Goal: Information Seeking & Learning: Understand process/instructions

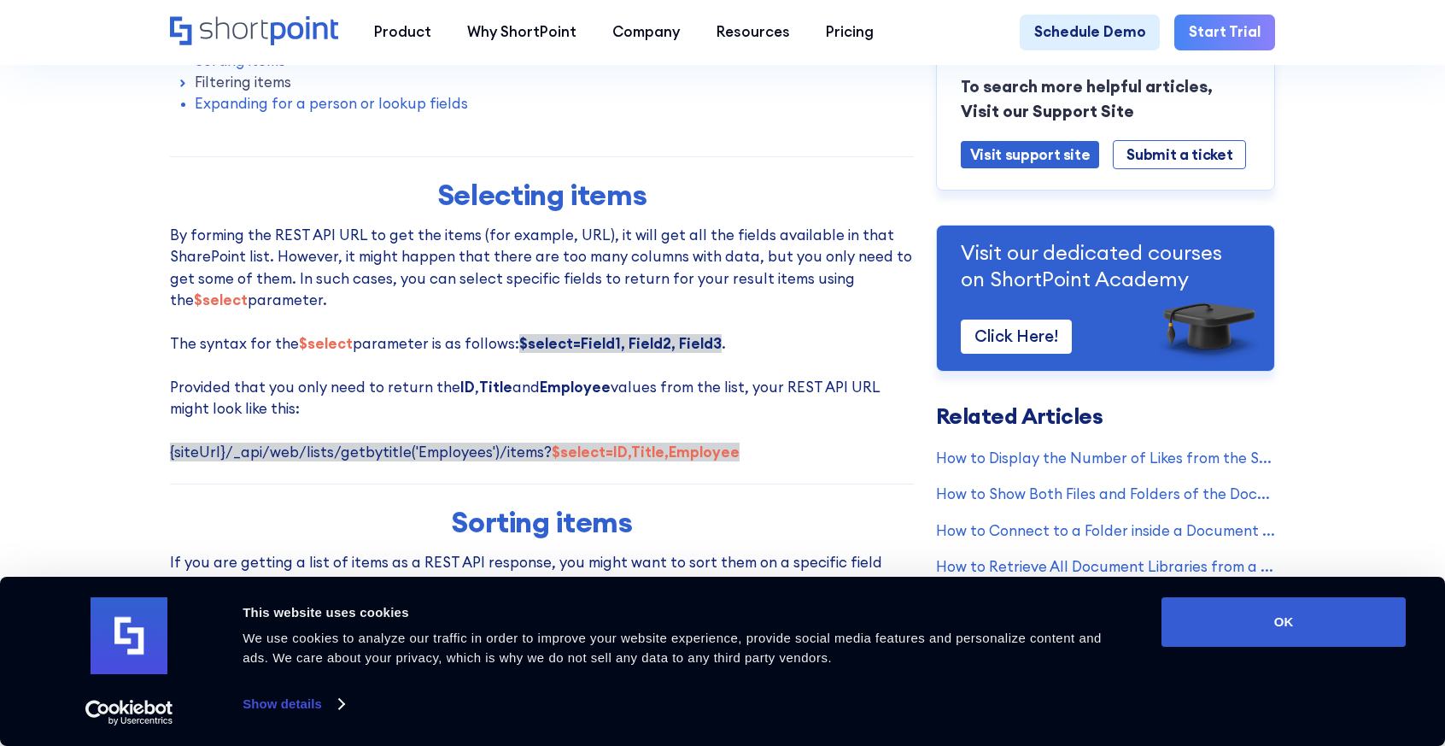
scroll to position [940, 0]
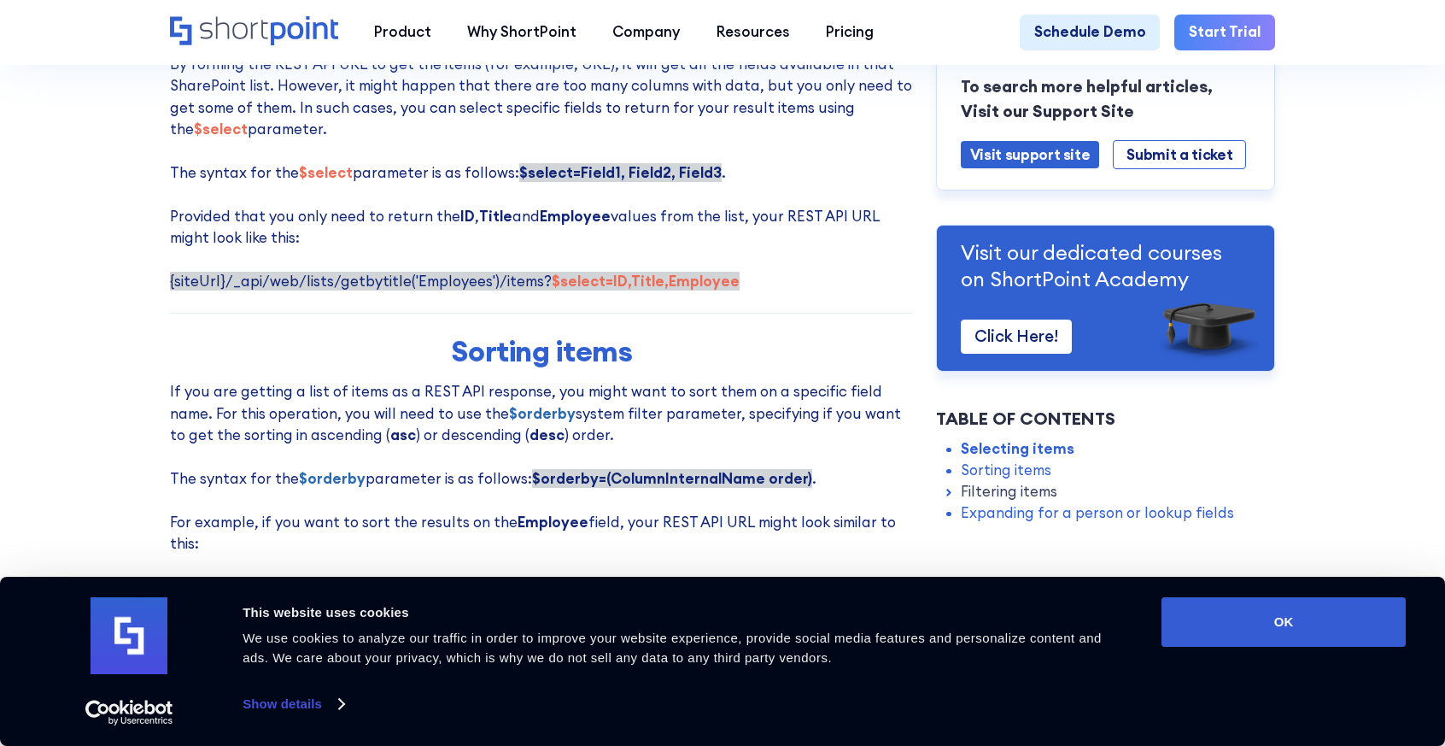
click at [552, 290] on strong "$select=ID,Title,Employee" at bounding box center [646, 281] width 188 height 19
click at [560, 290] on strong "$select=ID,Title,Employee" at bounding box center [646, 281] width 188 height 19
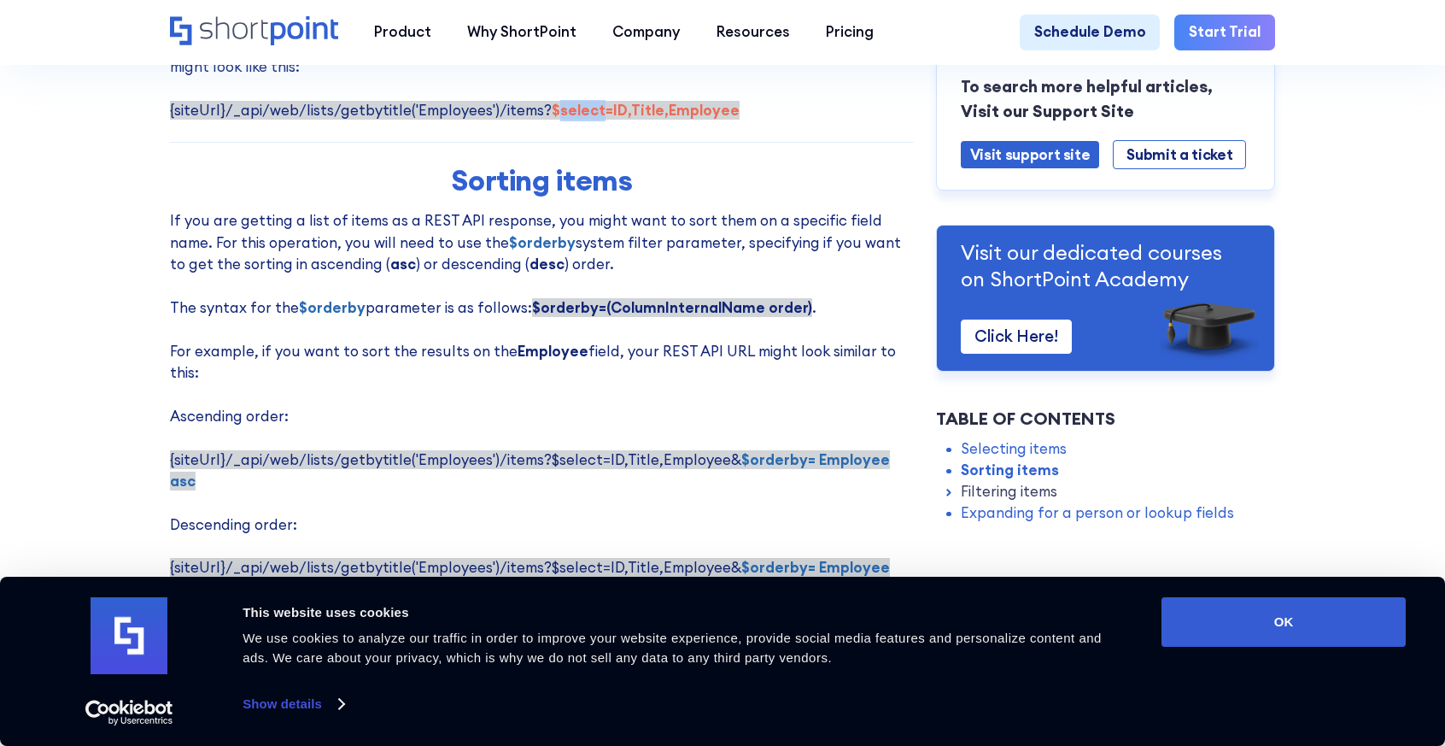
scroll to position [1196, 0]
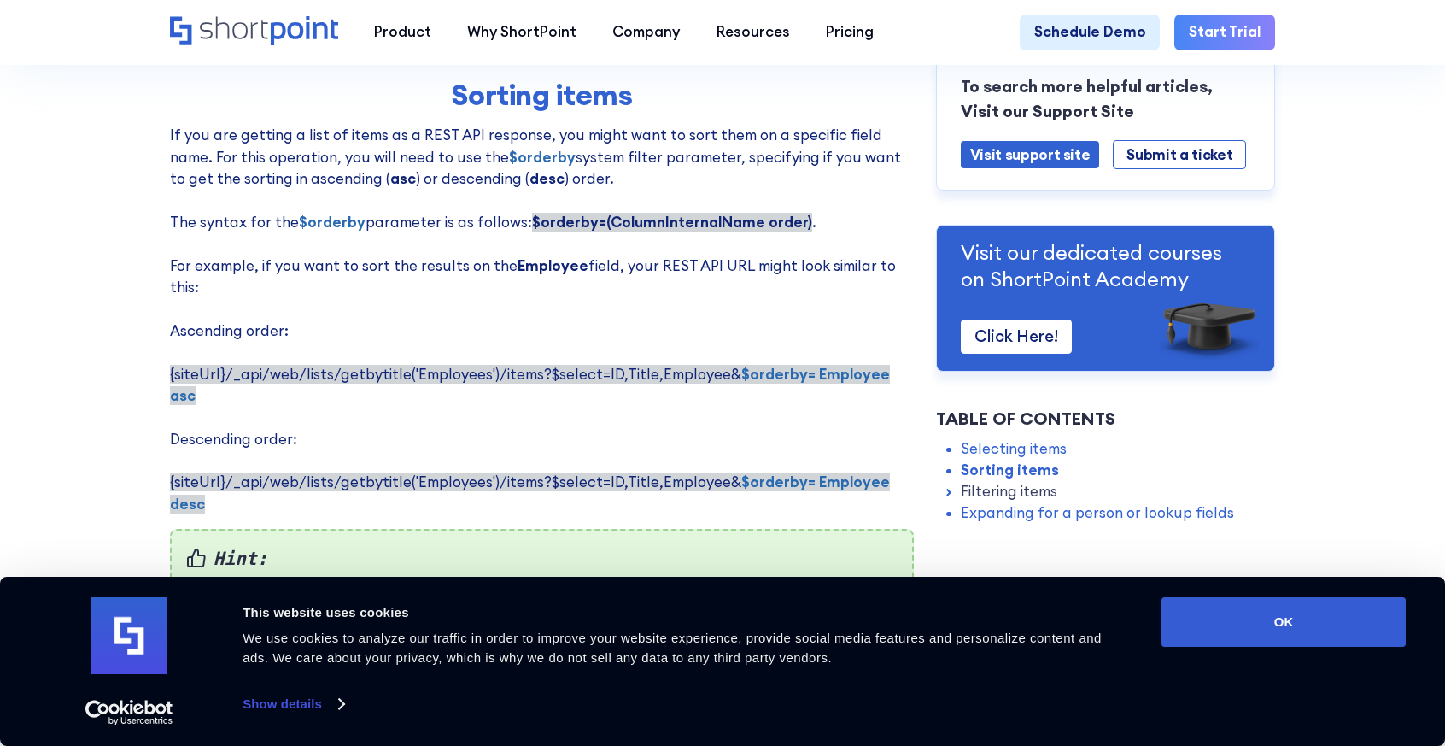
click at [540, 250] on p "If you are getting a list of items as a REST API response, you might want to so…" at bounding box center [542, 320] width 744 height 390
click at [721, 223] on strong "$orderby=(ColumnInternalName order)" at bounding box center [672, 222] width 280 height 19
click at [787, 232] on strong "$orderby=(ColumnInternalName order)" at bounding box center [672, 222] width 280 height 19
click at [794, 233] on p "If you are getting a list of items as a REST API response, you might want to so…" at bounding box center [542, 320] width 744 height 390
drag, startPoint x: 790, startPoint y: 229, endPoint x: 523, endPoint y: 230, distance: 267.4
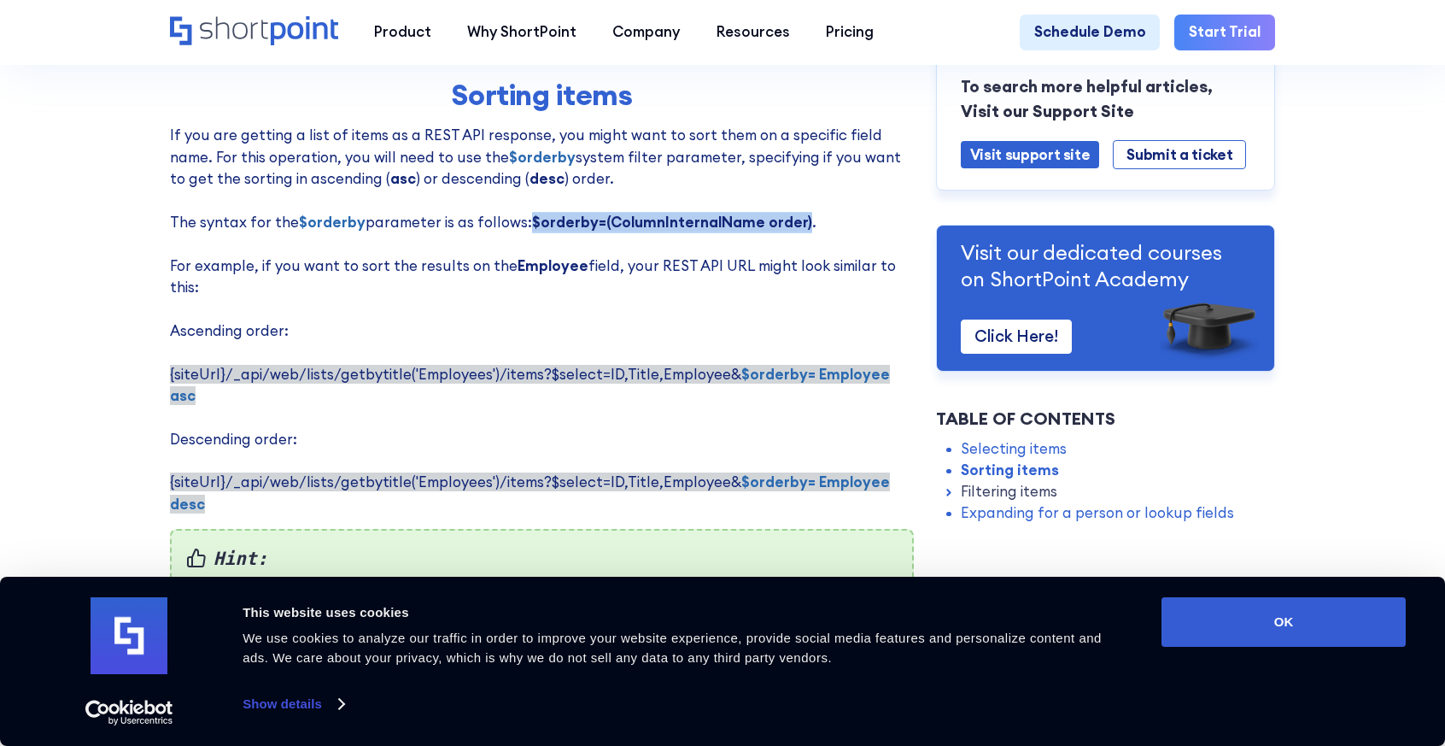
click at [532, 230] on strong "$orderby=(ColumnInternalName order)" at bounding box center [672, 222] width 280 height 19
copy strong "$orderby=(ColumnInternalName order)"
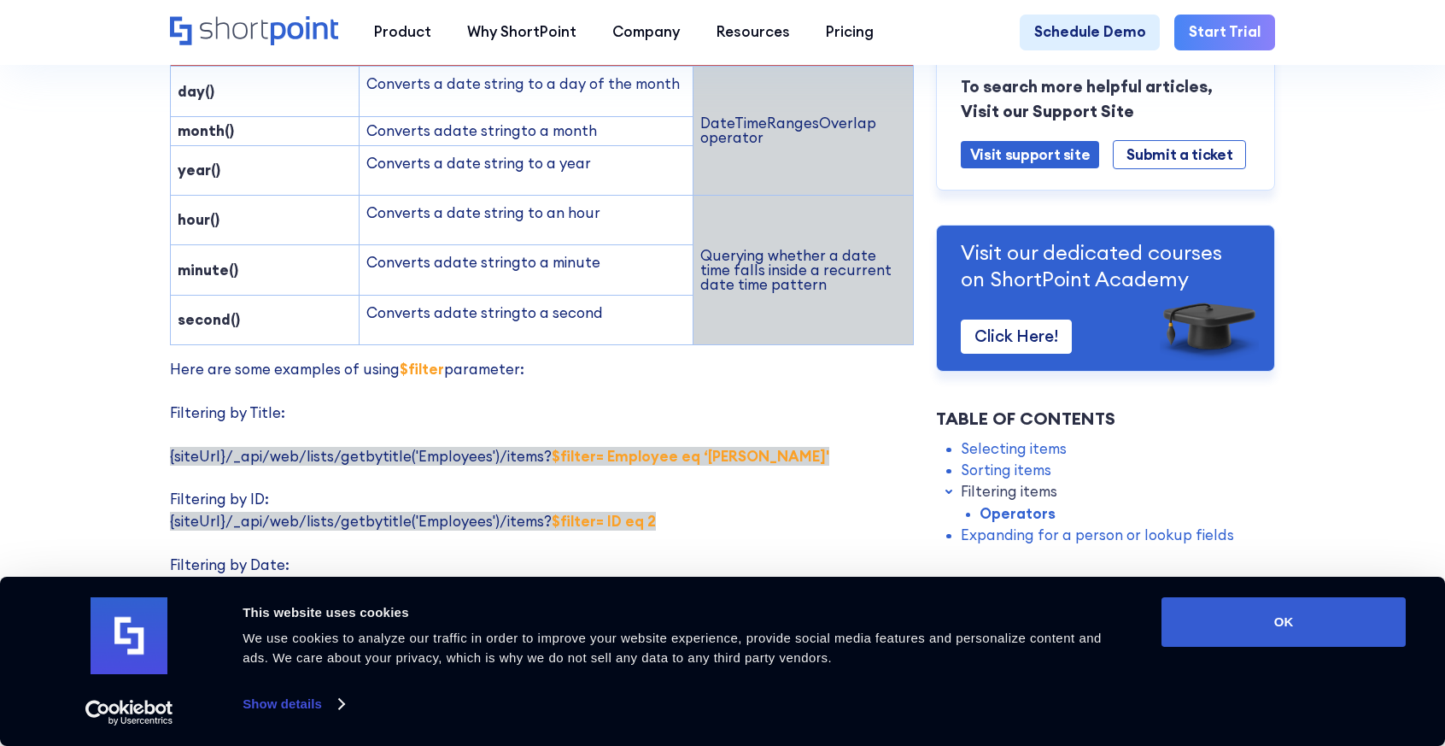
scroll to position [2734, 0]
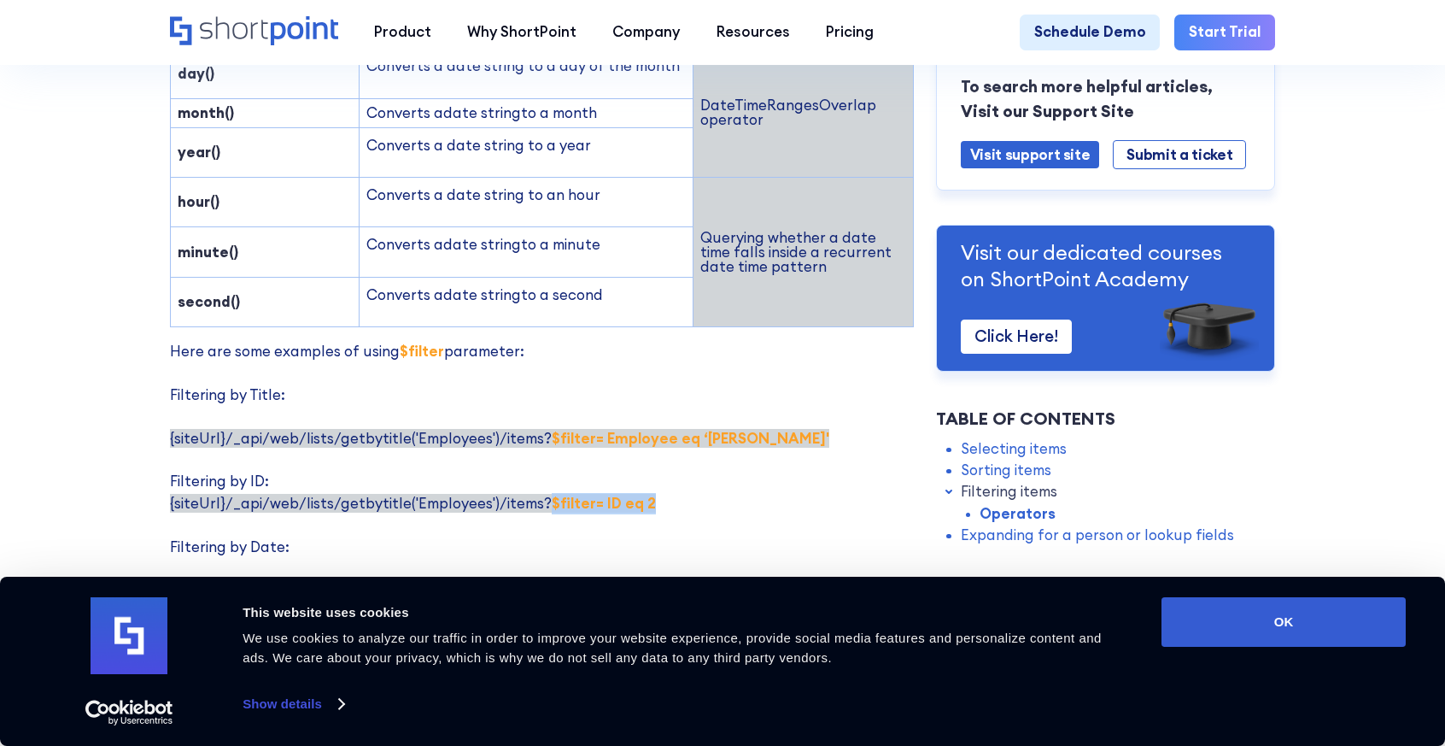
drag, startPoint x: 540, startPoint y: 413, endPoint x: 639, endPoint y: 415, distance: 99.1
click at [639, 415] on p "Here are some examples of using $filter parameter: Filtering by Title: {siteUrl…" at bounding box center [542, 633] width 744 height 585
copy strong "$filter= ID eq 2"
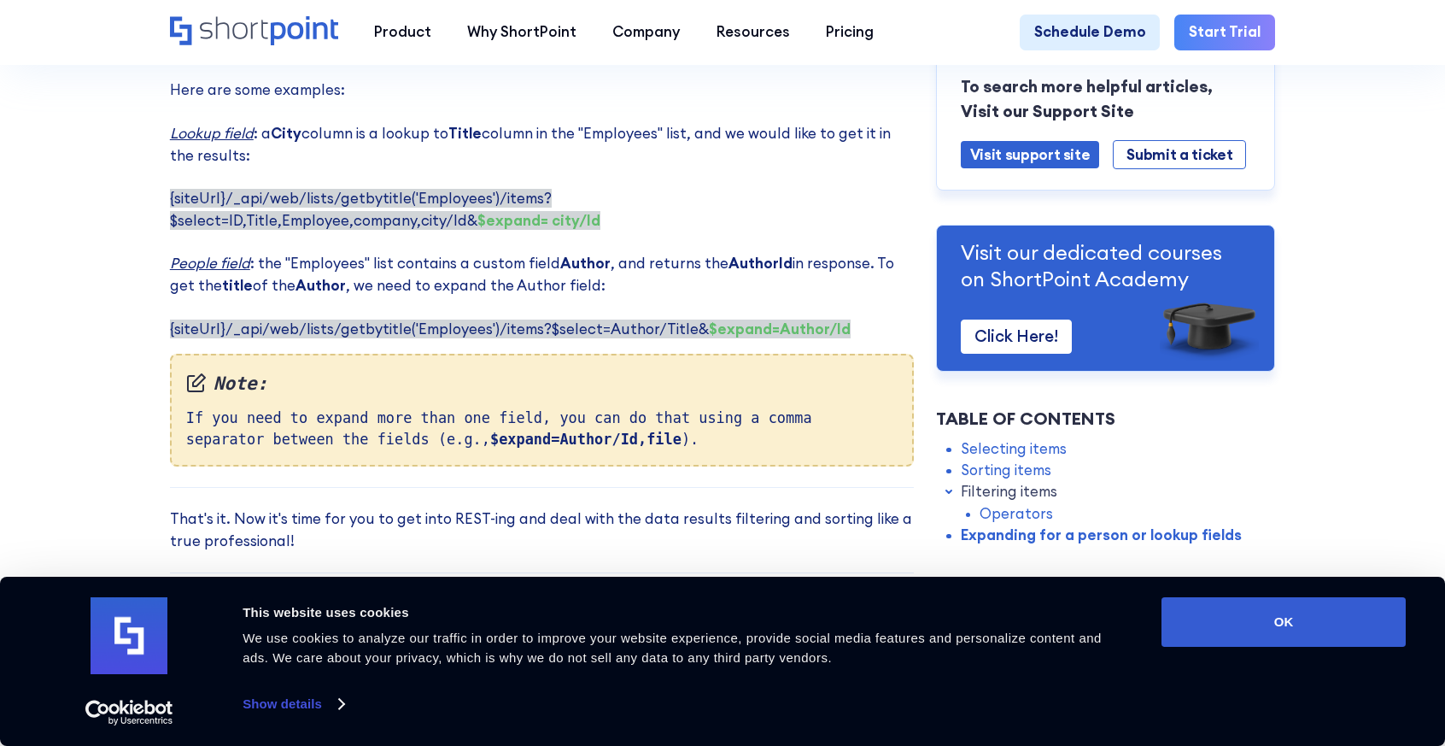
scroll to position [3930, 0]
